Goal: Transaction & Acquisition: Download file/media

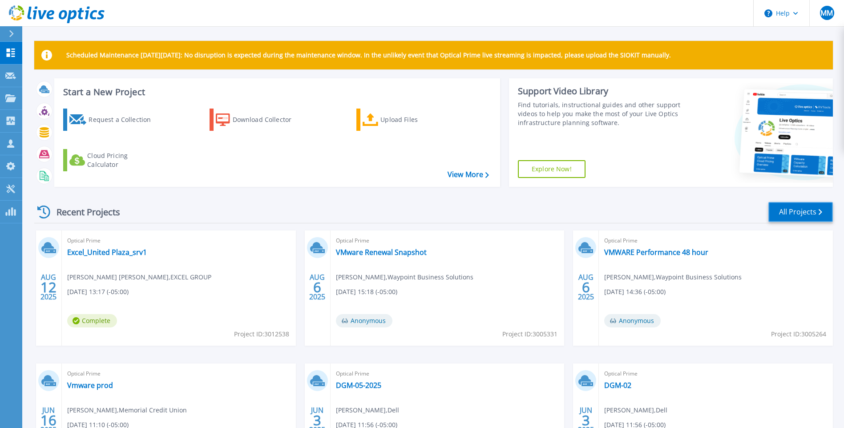
click at [792, 210] on link "All Projects" at bounding box center [801, 212] width 65 height 20
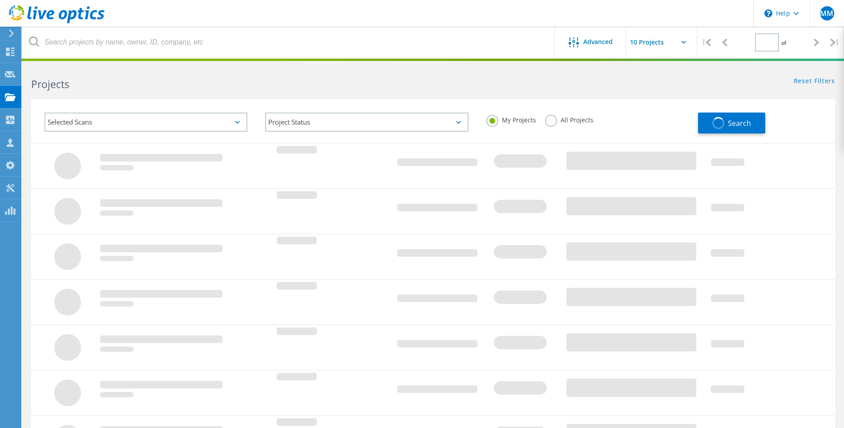
type input "5"
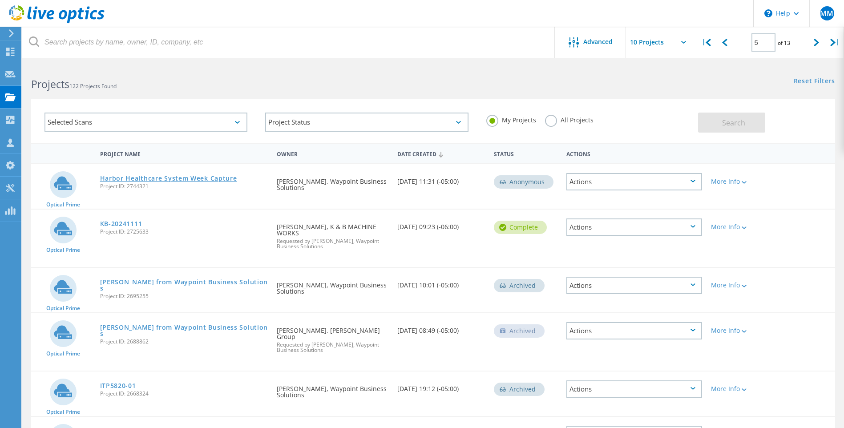
click at [161, 179] on link "Harbor Healthcare System Week Capture" at bounding box center [168, 178] width 137 height 6
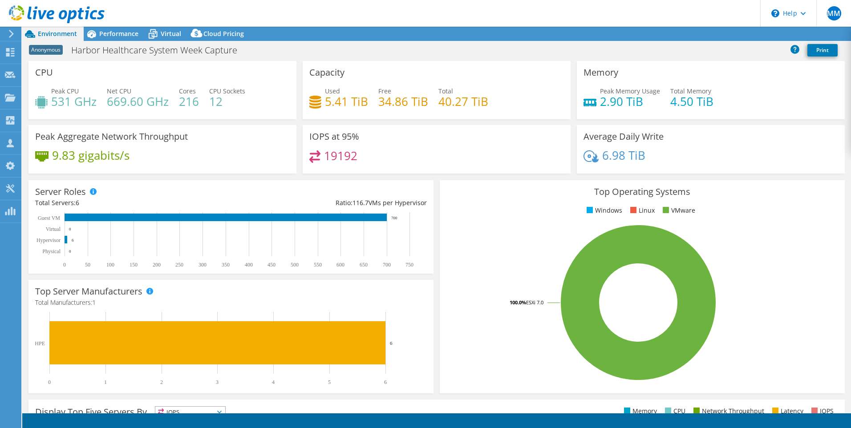
select select "USEast"
select select "USD"
click at [11, 32] on use at bounding box center [11, 34] width 5 height 8
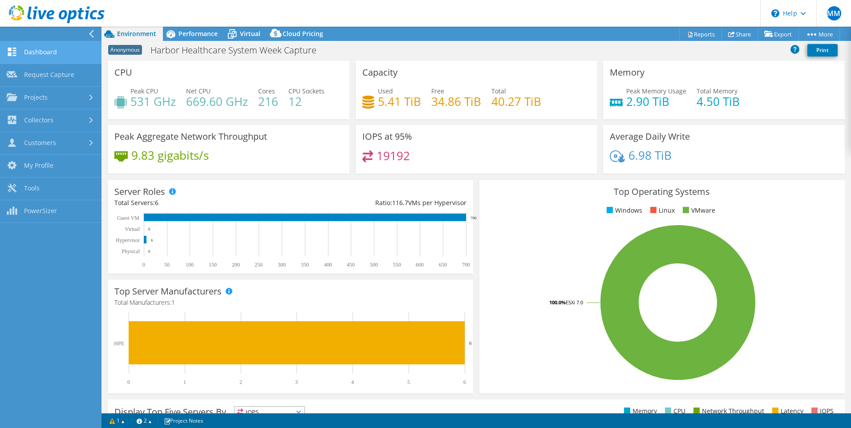
click at [35, 56] on link "Dashboard" at bounding box center [50, 52] width 101 height 23
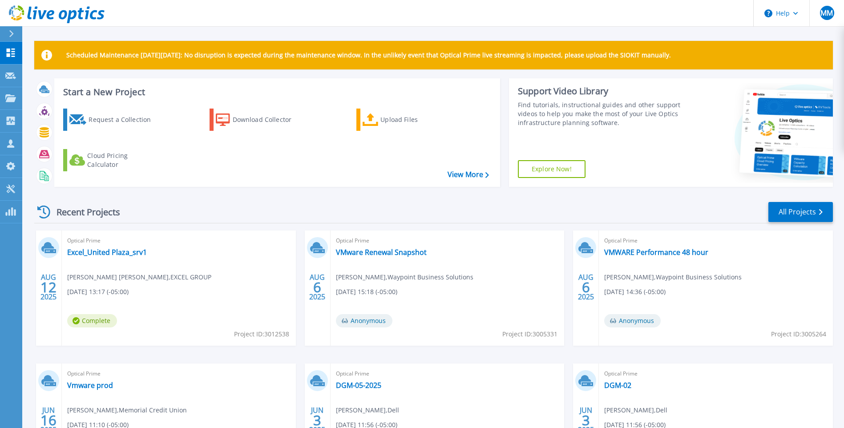
scroll to position [102, 0]
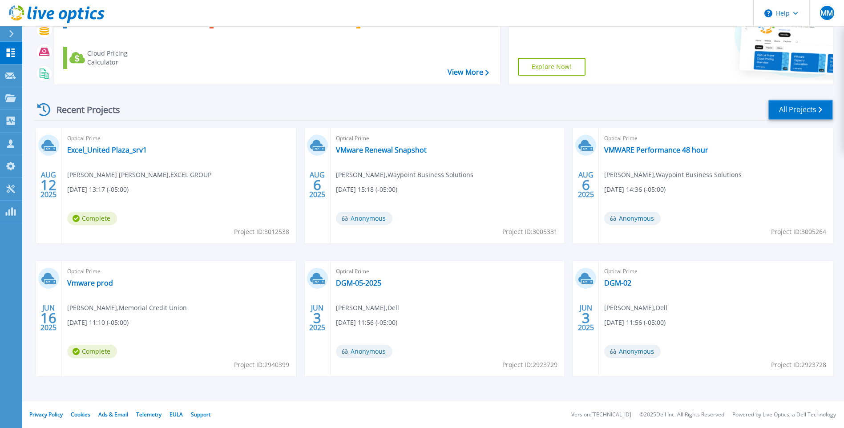
click at [791, 115] on link "All Projects" at bounding box center [801, 110] width 65 height 20
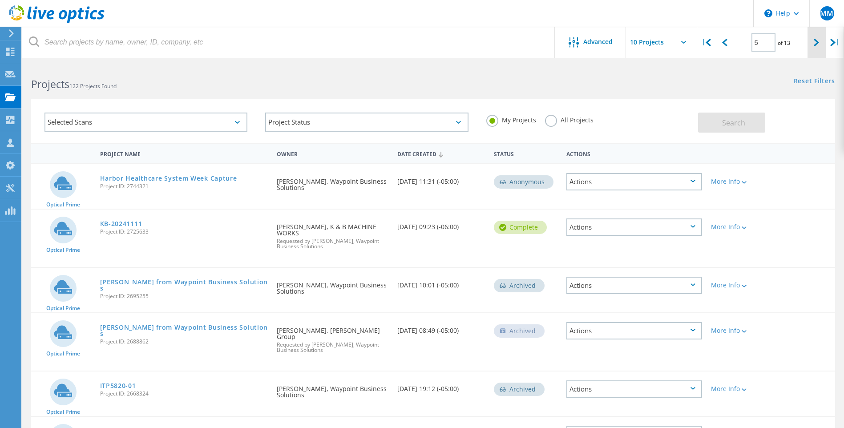
click at [814, 41] on icon at bounding box center [816, 43] width 5 height 8
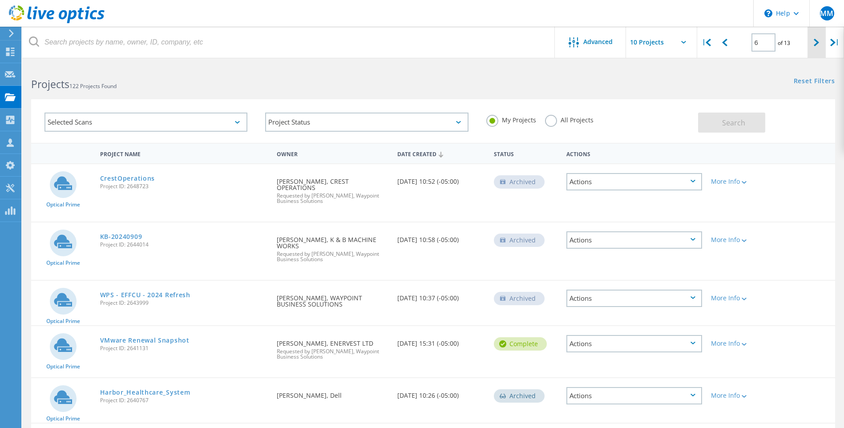
click at [815, 40] on icon at bounding box center [816, 43] width 5 height 8
type input "7"
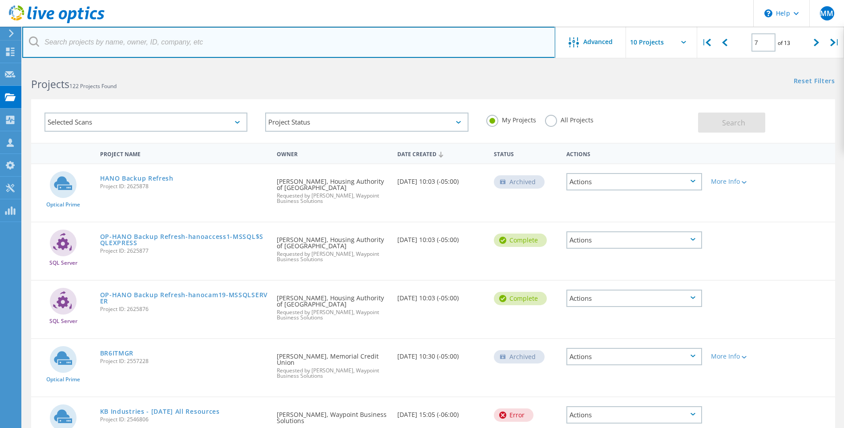
click at [184, 43] on input "text" at bounding box center [288, 42] width 533 height 31
type input "Enervest"
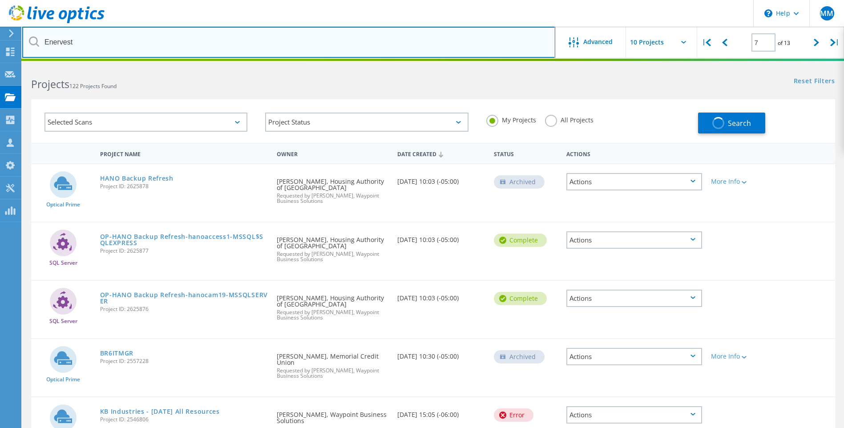
type input "1"
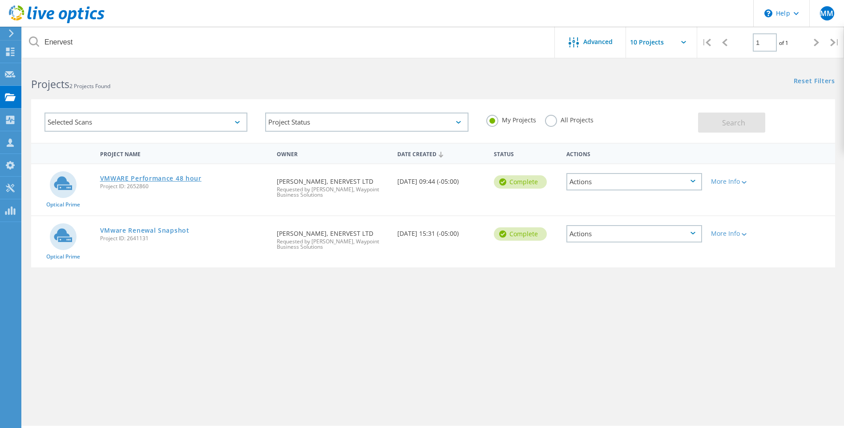
click at [138, 177] on link "VMWARE Performance 48 hour" at bounding box center [150, 178] width 101 height 6
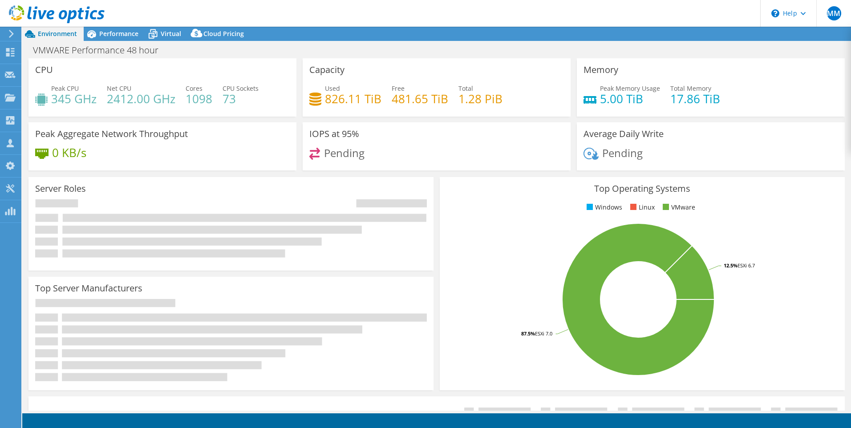
select select "USD"
select select "USEast"
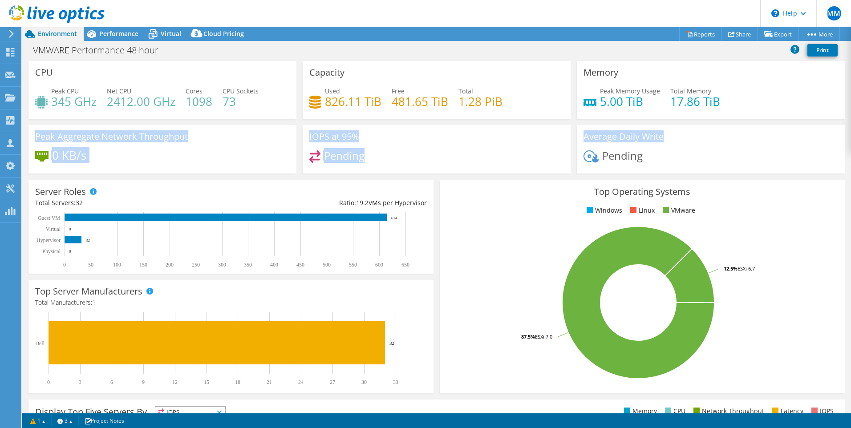
drag, startPoint x: 32, startPoint y: 133, endPoint x: 664, endPoint y: 142, distance: 631.3
click at [664, 142] on div "CPU Peak CPU 345 GHz Net CPU 2412.00 GHz Cores 1098 CPU Sockets 73 Capacity Use…" at bounding box center [436, 120] width 823 height 118
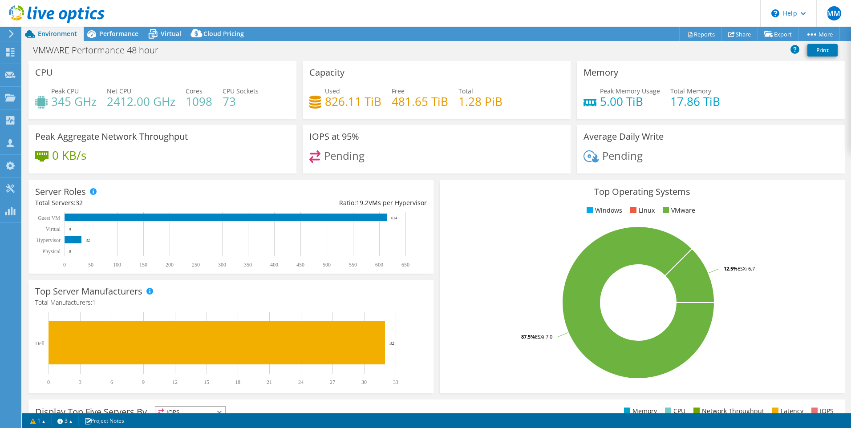
click at [690, 154] on div "Pending" at bounding box center [711, 159] width 255 height 19
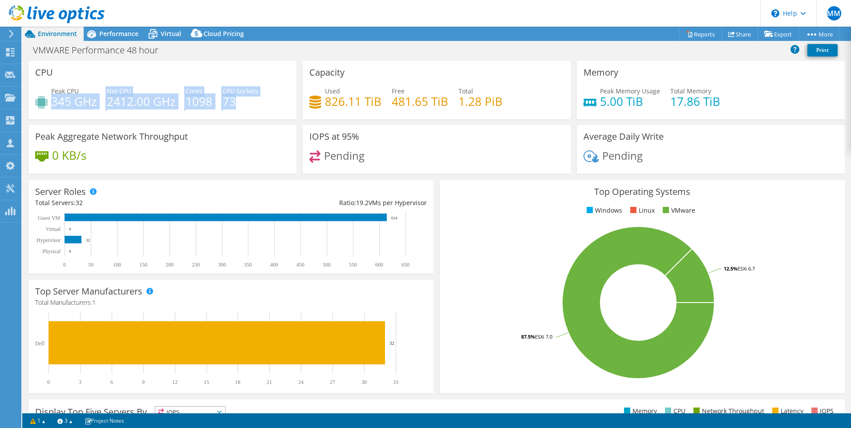
drag, startPoint x: 52, startPoint y: 103, endPoint x: 234, endPoint y: 106, distance: 182.1
click at [234, 106] on div "Peak CPU 345 GHz Net CPU 2412.00 GHz Cores 1098 CPU Sockets 73" at bounding box center [162, 100] width 255 height 29
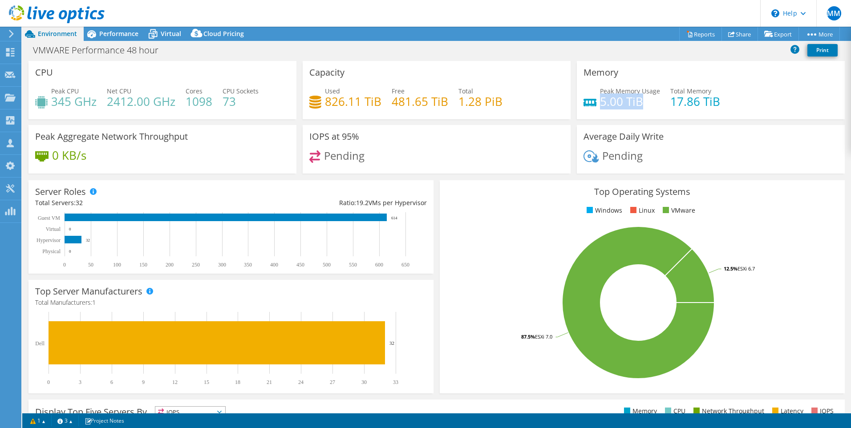
drag, startPoint x: 596, startPoint y: 98, endPoint x: 647, endPoint y: 97, distance: 50.8
click at [647, 97] on h4 "5.00 TiB" at bounding box center [630, 102] width 60 height 10
click at [735, 148] on div "Average Daily Write Pending" at bounding box center [711, 149] width 268 height 49
click at [105, 33] on span "Performance" at bounding box center [118, 33] width 39 height 8
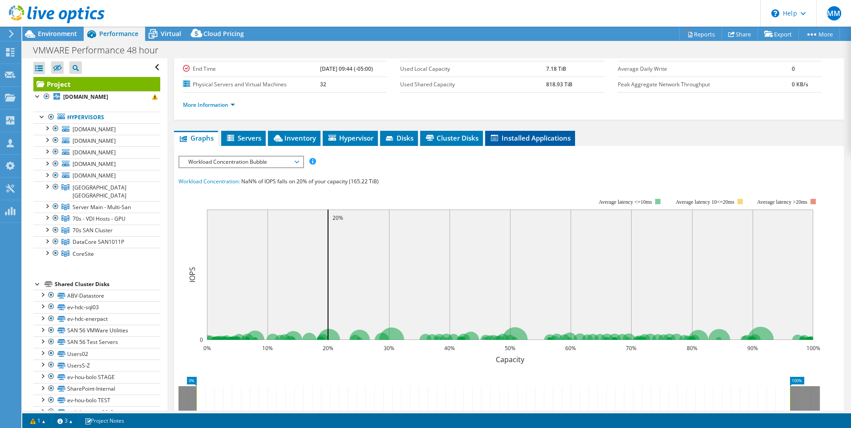
scroll to position [104, 0]
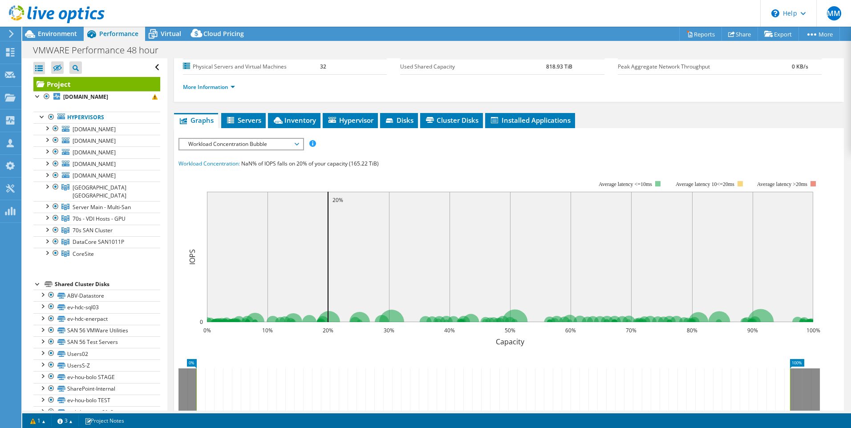
click at [299, 144] on icon at bounding box center [297, 144] width 4 height 3
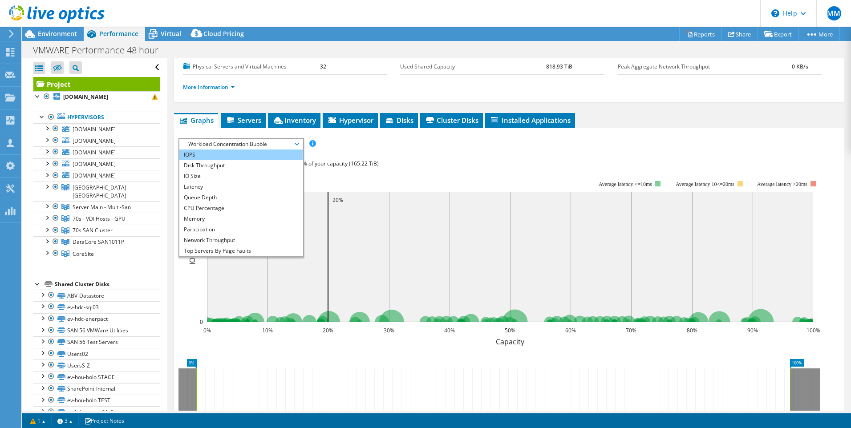
click at [228, 154] on li "IOPS" at bounding box center [240, 155] width 123 height 11
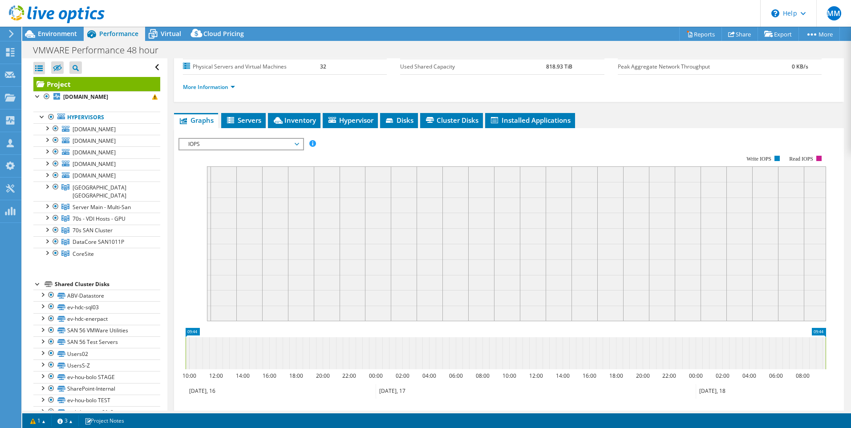
scroll to position [0, 0]
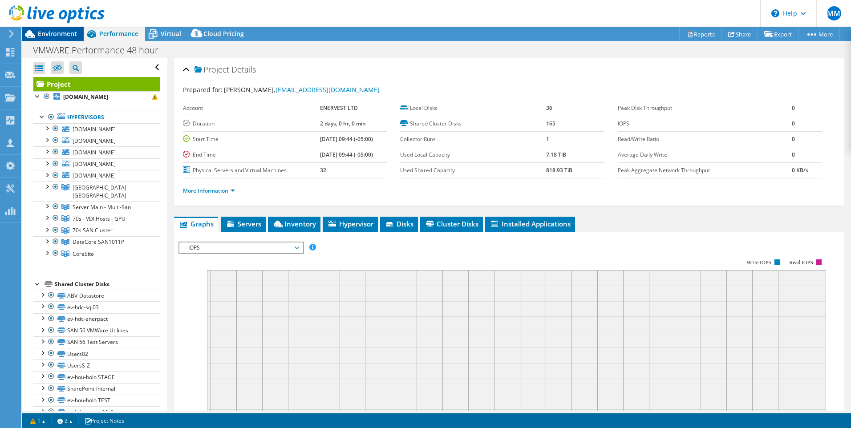
click at [57, 34] on span "Environment" at bounding box center [57, 33] width 39 height 8
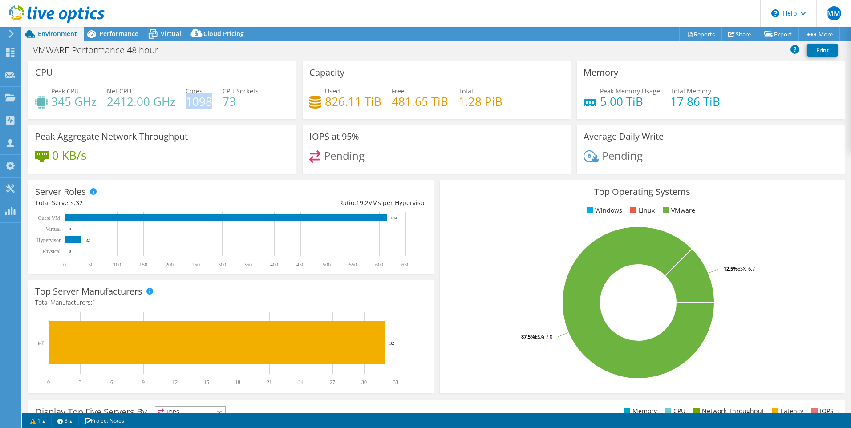
drag, startPoint x: 185, startPoint y: 104, endPoint x: 209, endPoint y: 104, distance: 24.0
click at [209, 104] on h4 "1098" at bounding box center [199, 102] width 27 height 10
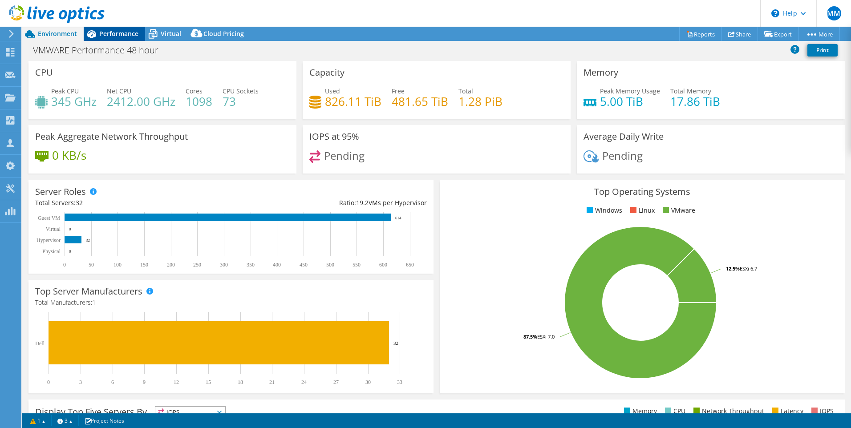
click at [114, 35] on span "Performance" at bounding box center [118, 33] width 39 height 8
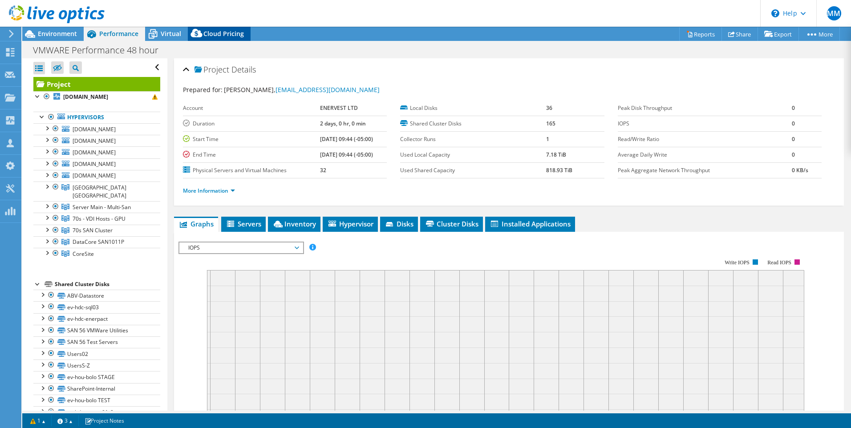
click at [219, 36] on span "Cloud Pricing" at bounding box center [223, 33] width 41 height 8
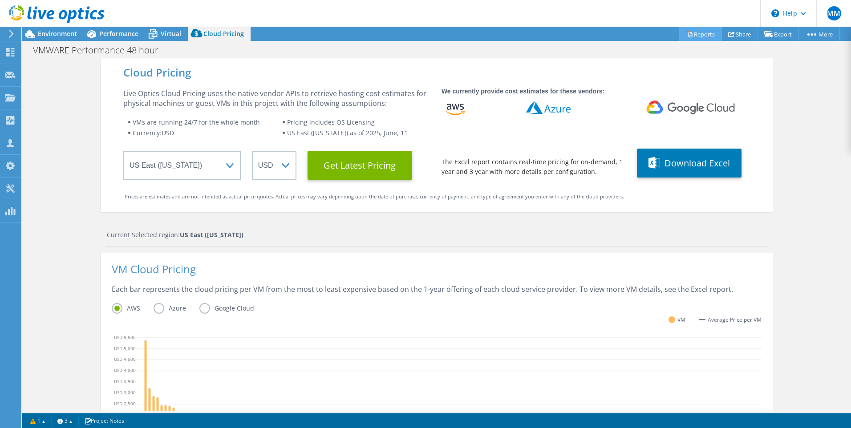
click at [700, 34] on link "Reports" at bounding box center [700, 34] width 43 height 14
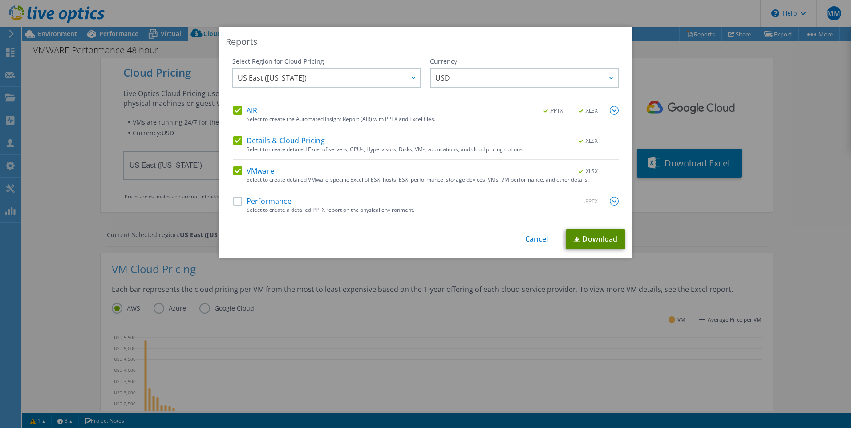
click at [590, 238] on link "Download" at bounding box center [596, 239] width 60 height 20
click at [701, 224] on div "Reports Select Region for Cloud Pricing Asia Pacific (Hong Kong) Asia Pacific (…" at bounding box center [425, 214] width 851 height 375
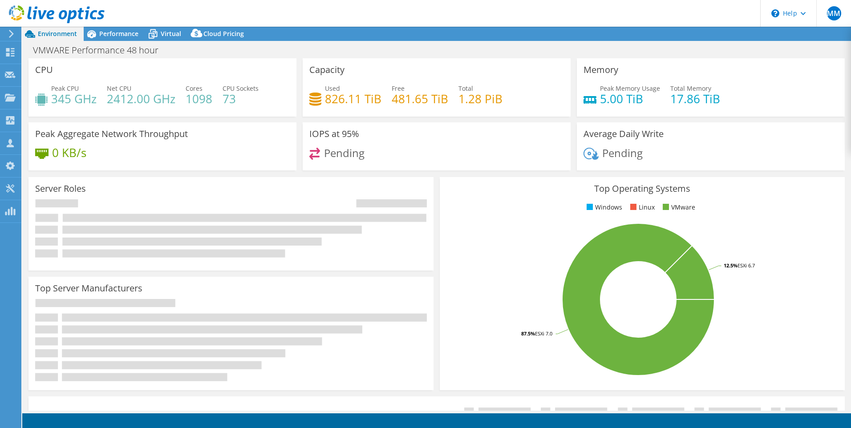
select select "USD"
select select "USEast"
